Goal: Transaction & Acquisition: Purchase product/service

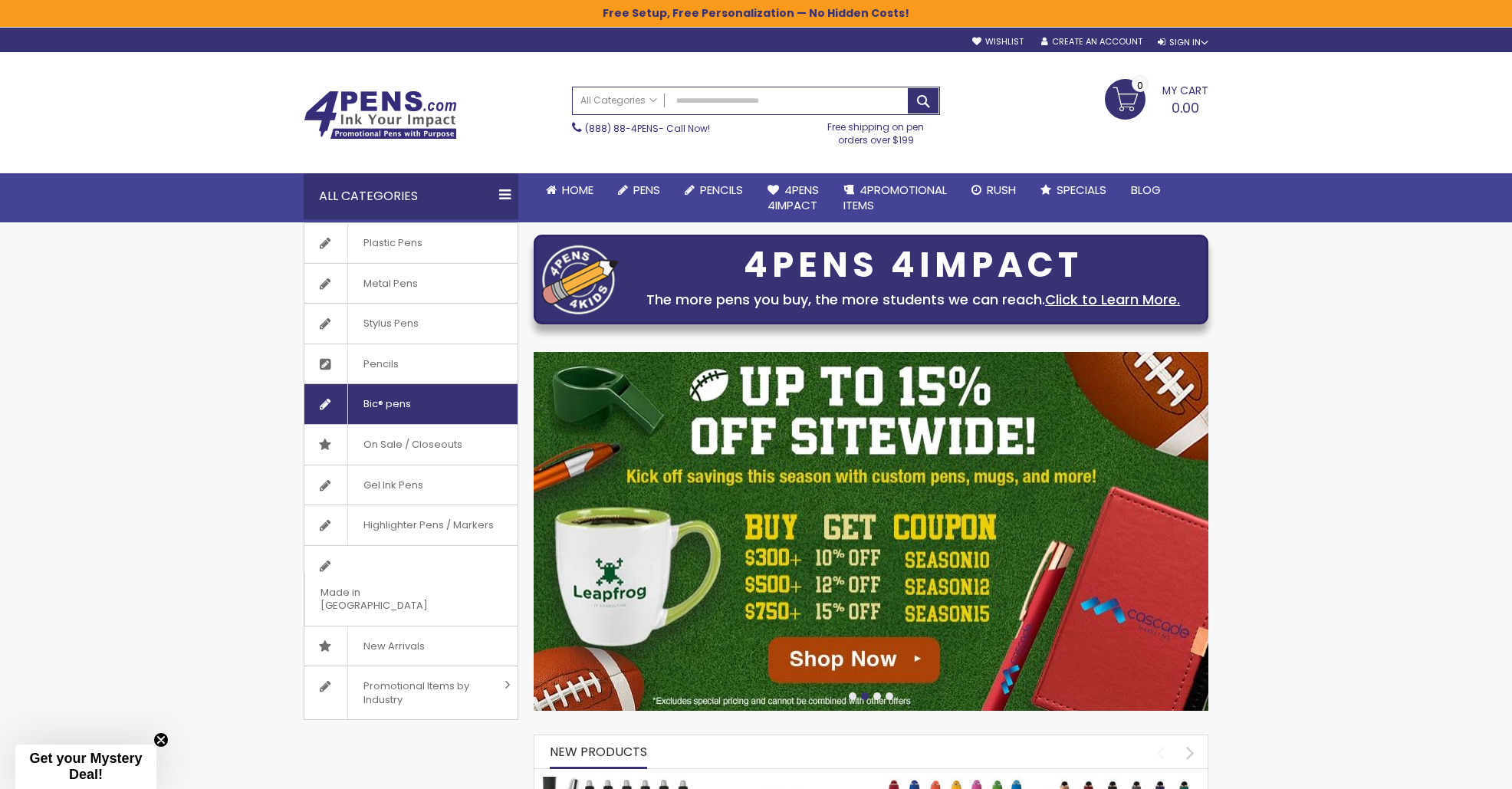
click at [450, 412] on link "Bic® pens" at bounding box center [411, 403] width 213 height 40
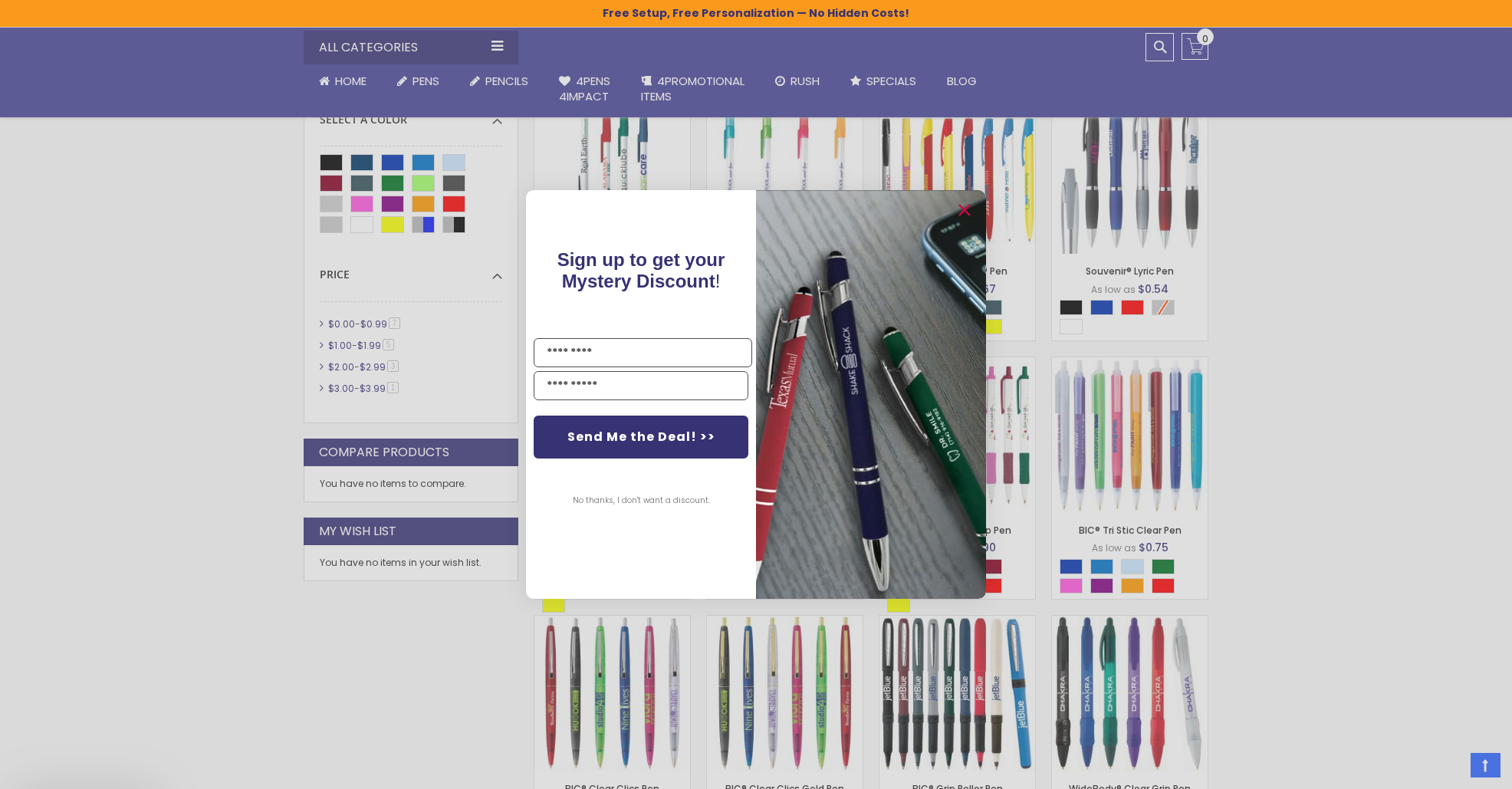
scroll to position [542, 0]
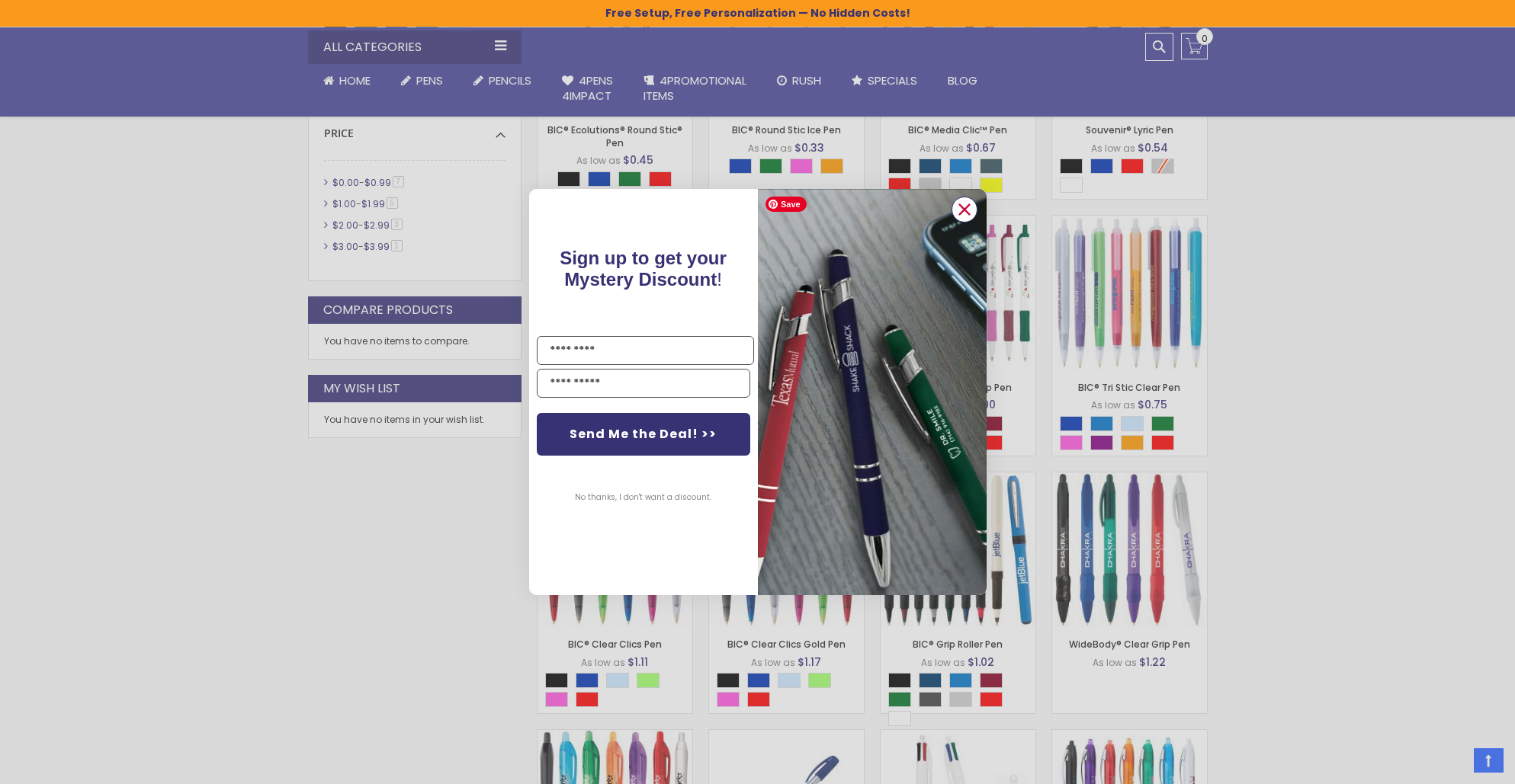
click at [966, 206] on icon "Close dialog" at bounding box center [964, 209] width 10 height 10
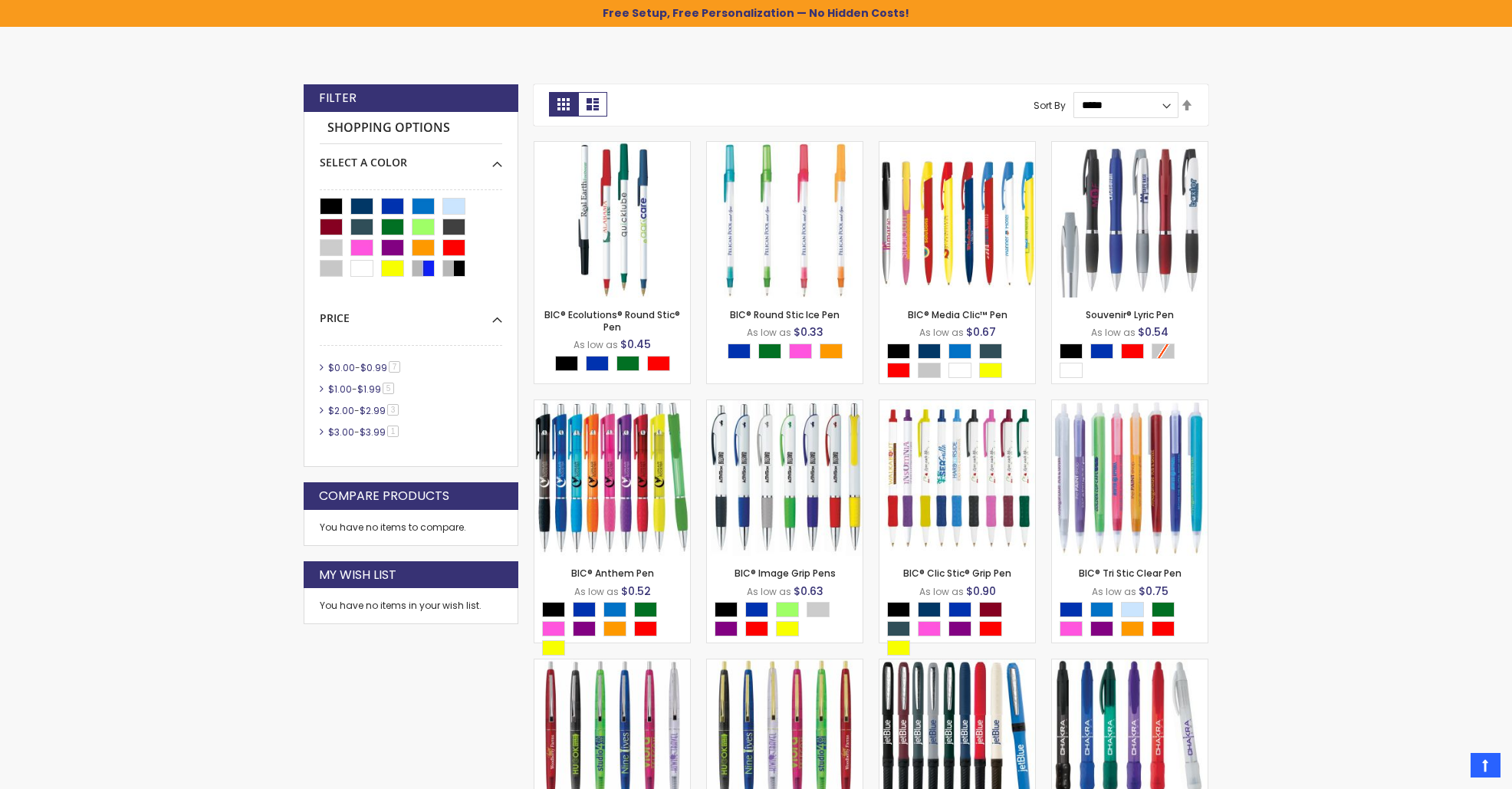
scroll to position [229, 0]
